Goal: Information Seeking & Learning: Learn about a topic

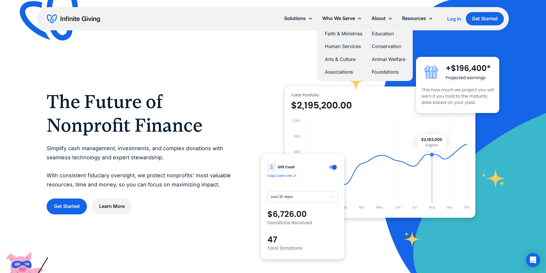
click at [360, 17] on icon at bounding box center [359, 18] width 5 height 5
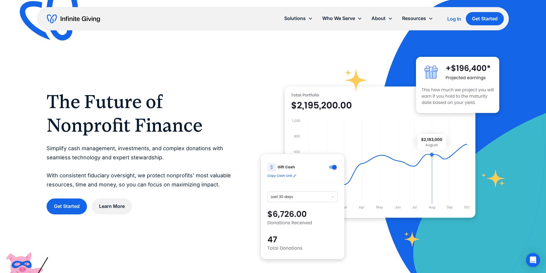
click at [360, 17] on icon at bounding box center [359, 18] width 5 height 5
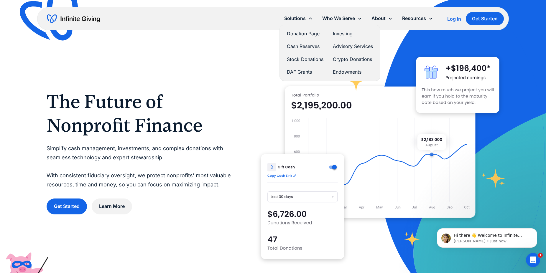
click at [307, 61] on link "Stock Donations" at bounding box center [305, 59] width 37 height 8
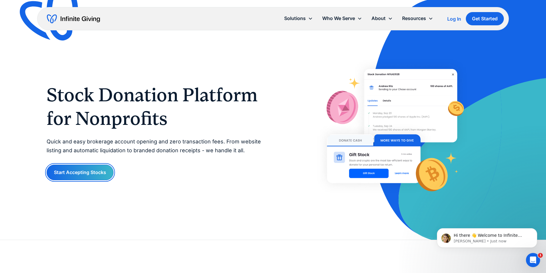
click at [92, 172] on link "Start Accepting Stocks" at bounding box center [80, 173] width 67 height 16
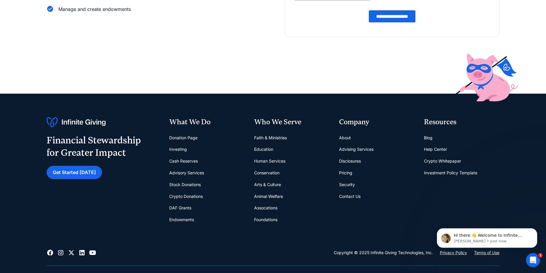
scroll to position [150, 0]
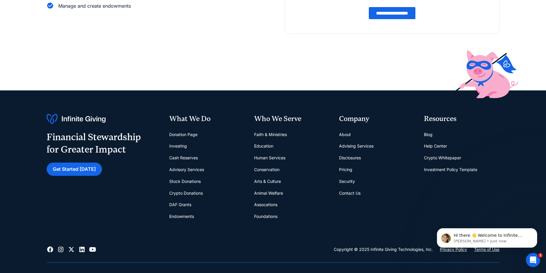
click at [345, 135] on link "About" at bounding box center [345, 135] width 12 height 12
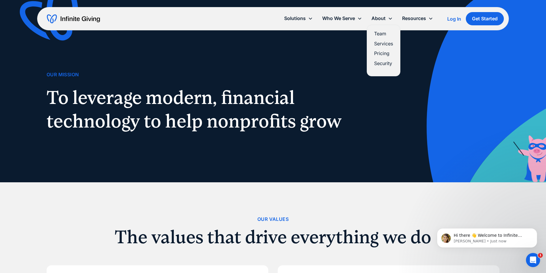
click at [384, 53] on link "Pricing" at bounding box center [383, 54] width 19 height 8
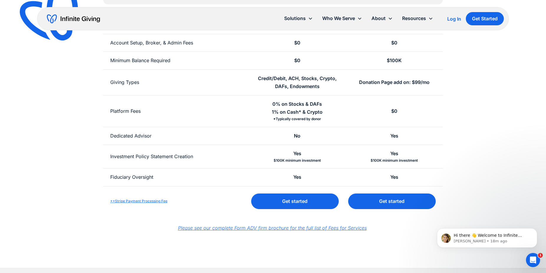
scroll to position [661, 0]
